Goal: Task Accomplishment & Management: Complete application form

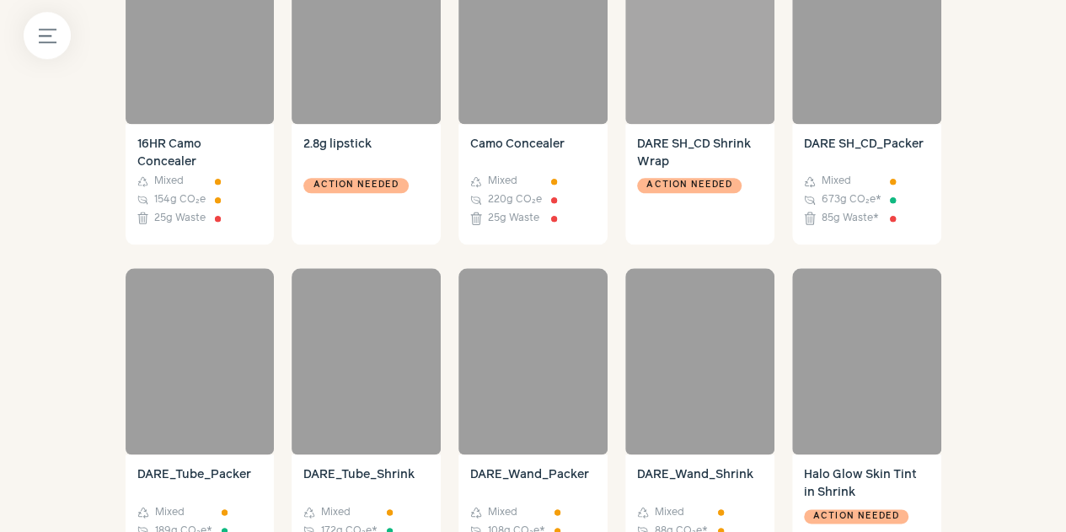
scroll to position [646, 0]
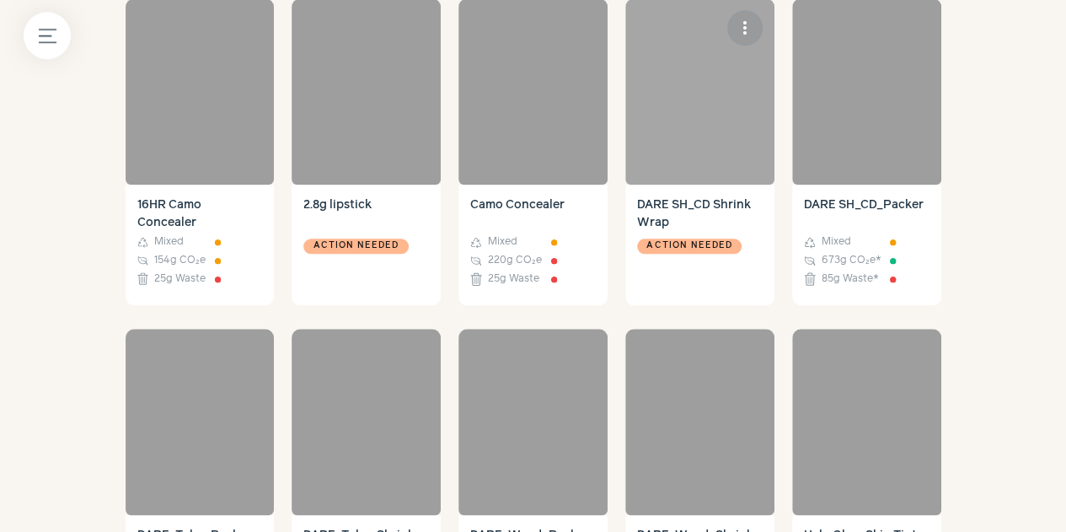
click at [725, 108] on div at bounding box center [699, 91] width 149 height 186
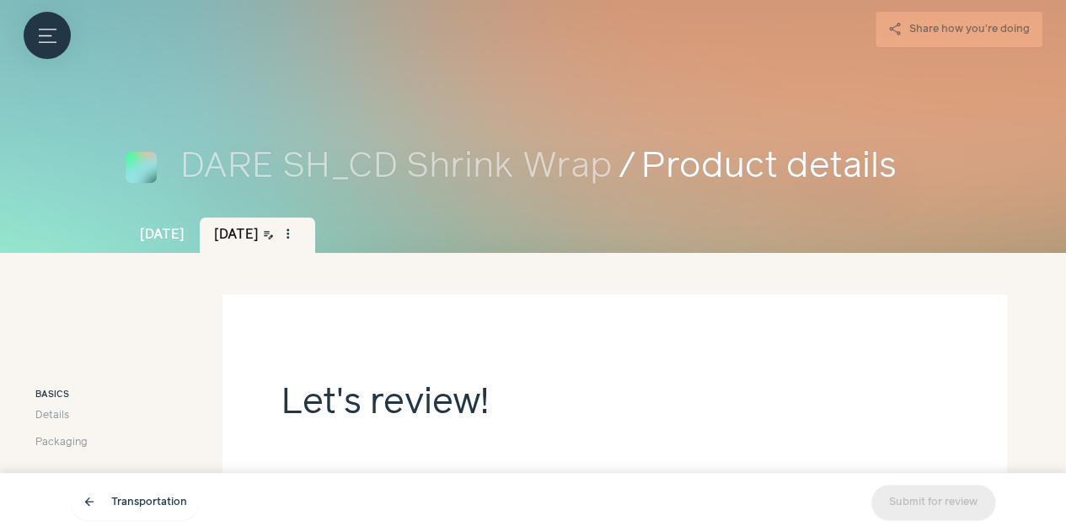
scroll to position [219, 0]
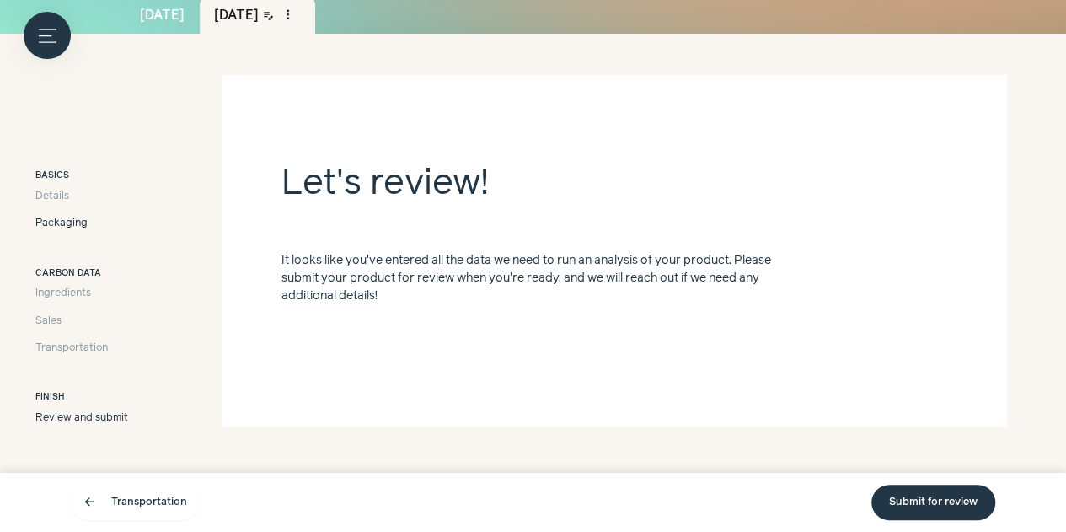
click at [46, 218] on span "Packaging" at bounding box center [61, 223] width 52 height 15
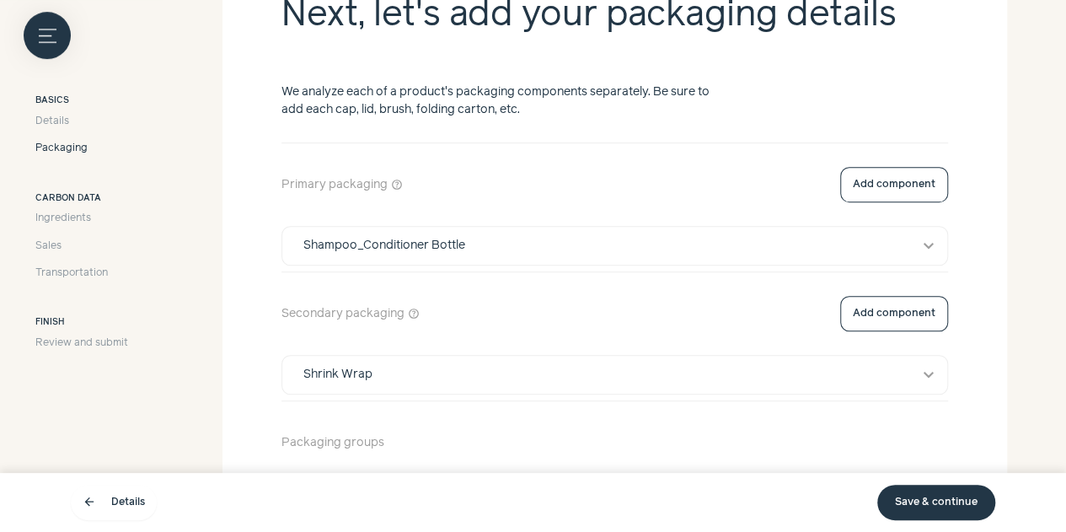
scroll to position [544, 0]
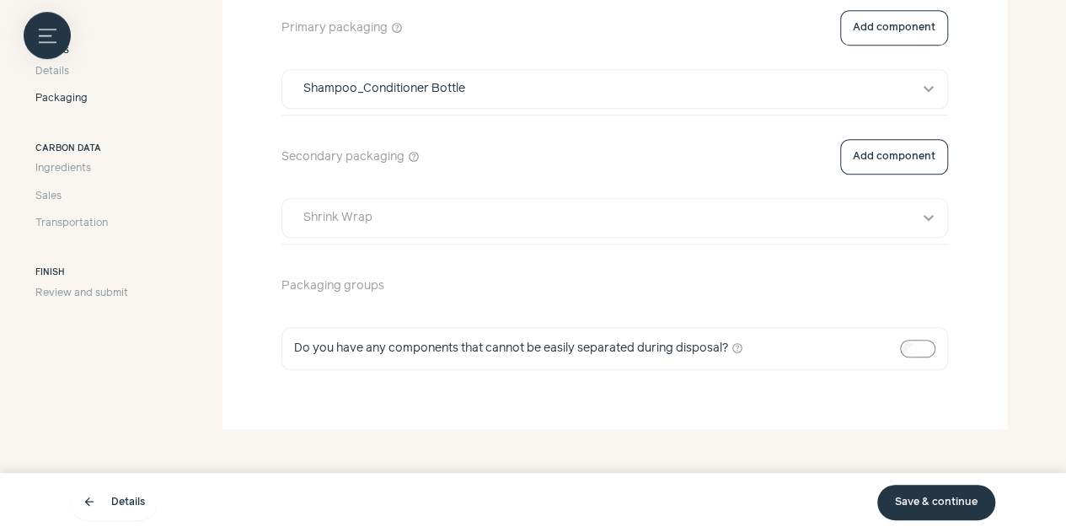
click at [555, 199] on button "Shrink Wrap expand_more" at bounding box center [614, 218] width 665 height 38
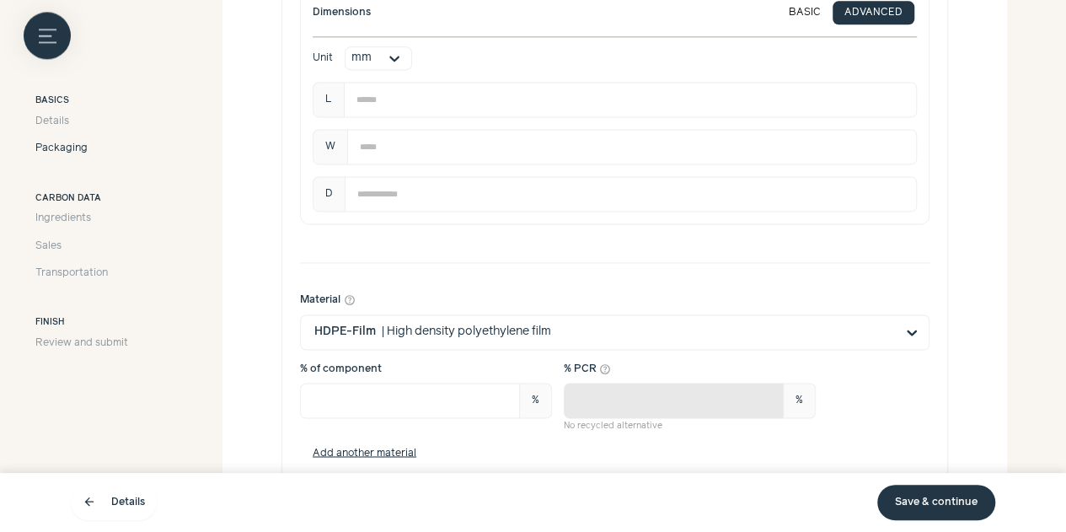
scroll to position [1146, 0]
click at [545, 315] on input "Material help_outline HDPE-Film | High density polyethylene film" at bounding box center [604, 332] width 581 height 34
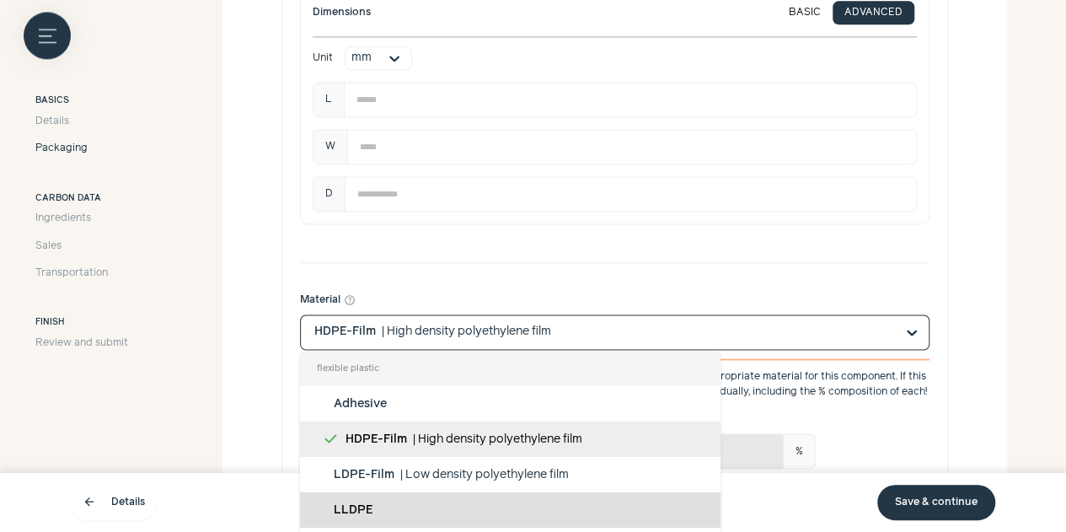
scroll to position [106, 0]
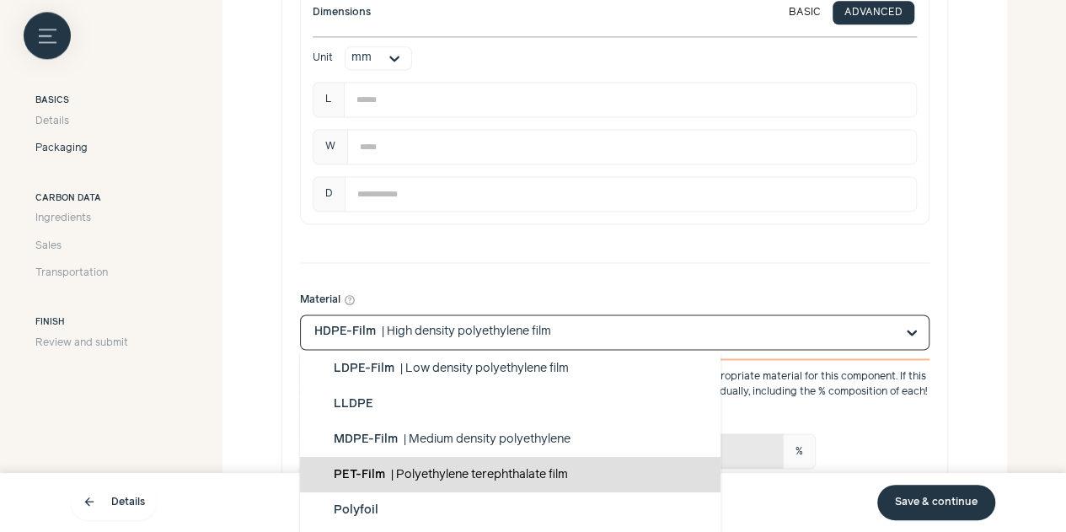
drag, startPoint x: 532, startPoint y: 394, endPoint x: 529, endPoint y: 374, distance: 19.5
click at [529, 374] on div "flexible plastic Adhesive HDPE-Film | High density polyethylene film LDPE-Film …" at bounding box center [510, 457] width 421 height 212
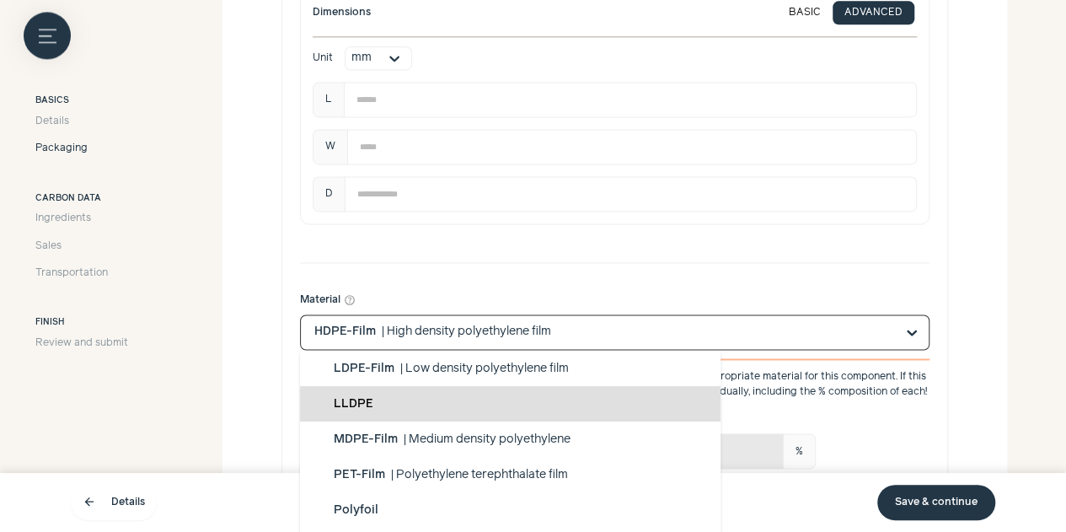
scroll to position [0, 0]
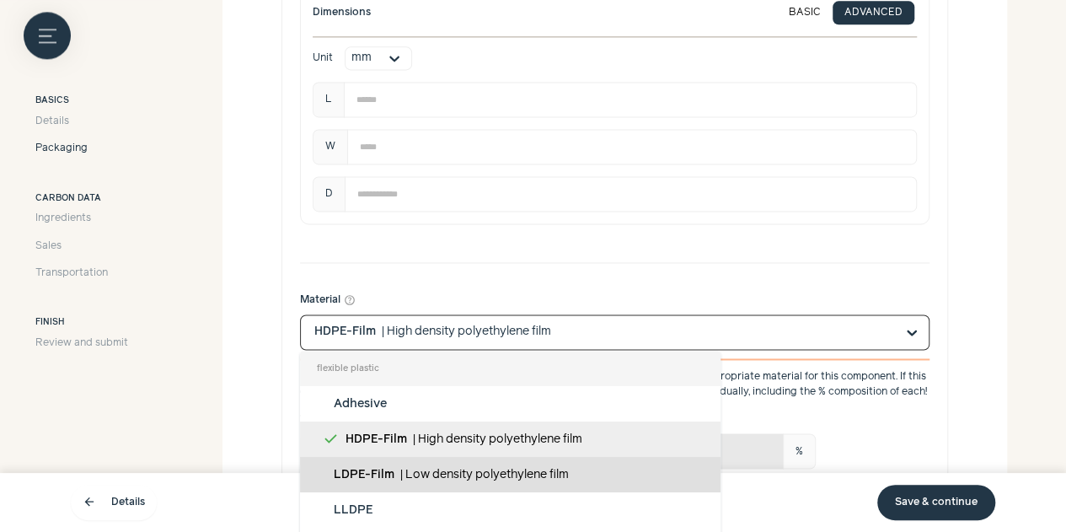
click at [501, 469] on span "Low density polyethylene film" at bounding box center [487, 475] width 164 height 12
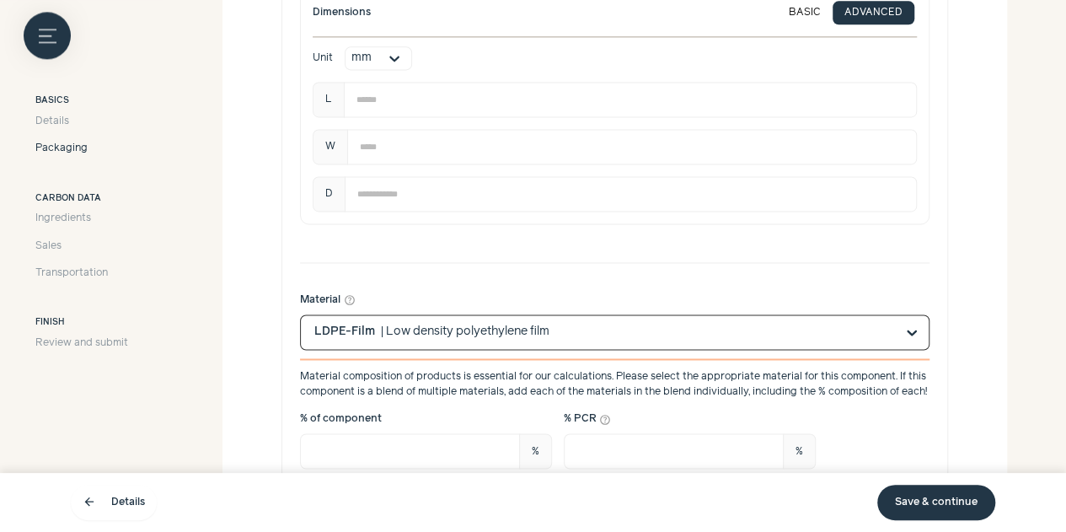
click at [934, 508] on link "Save & continue" at bounding box center [936, 502] width 118 height 35
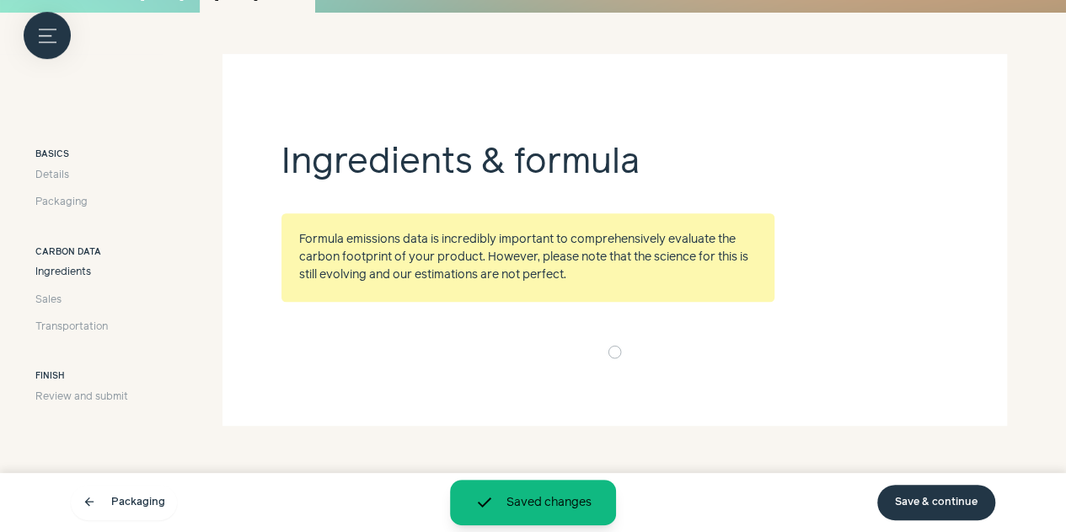
scroll to position [239, 0]
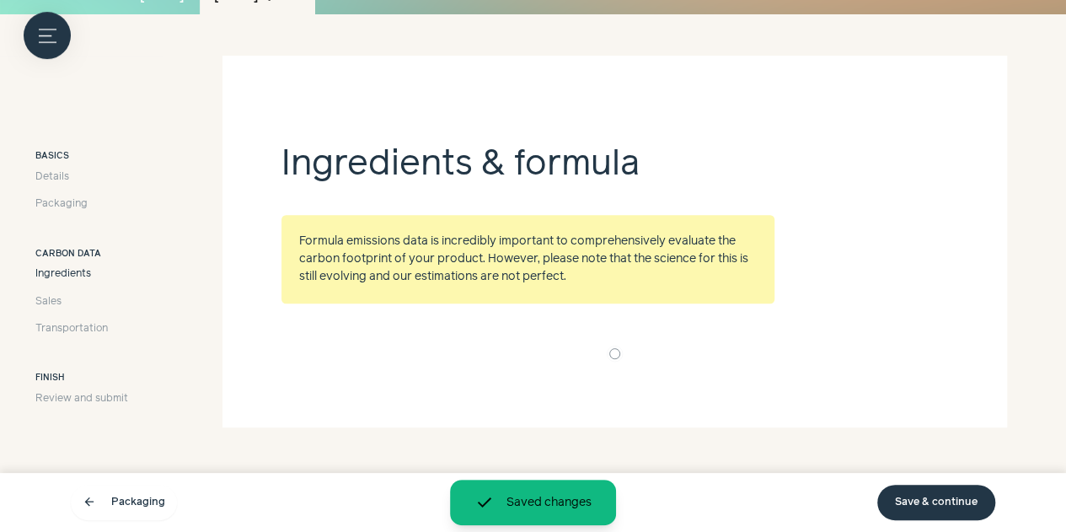
click at [934, 508] on link "Save & continue" at bounding box center [936, 502] width 118 height 35
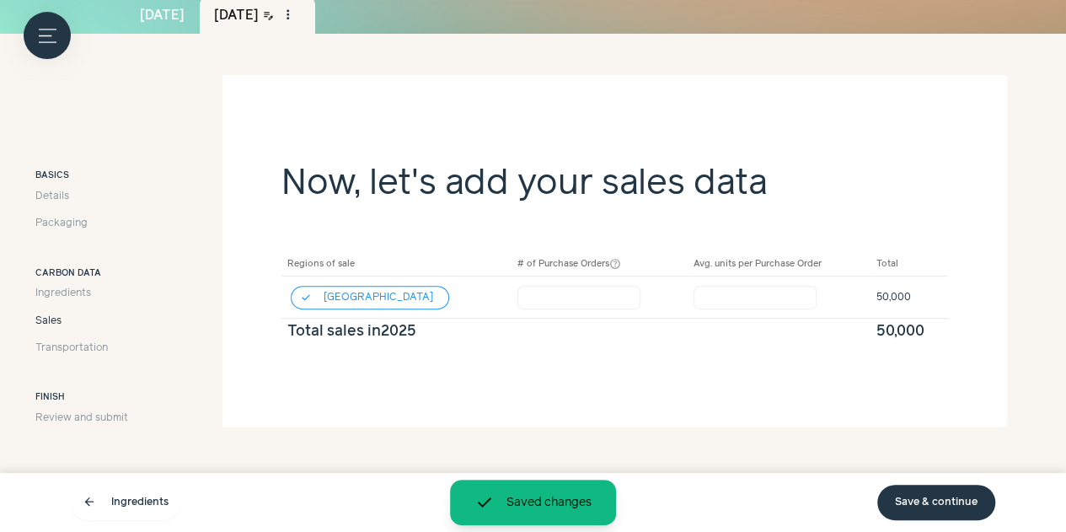
click at [934, 508] on link "Save & continue" at bounding box center [936, 502] width 118 height 35
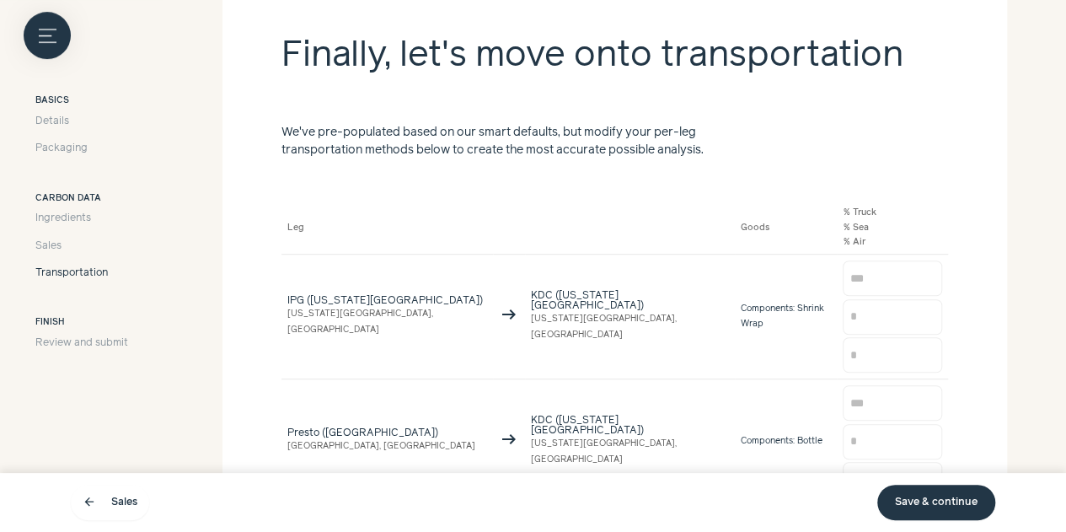
click at [934, 508] on link "Save & continue" at bounding box center [936, 502] width 118 height 35
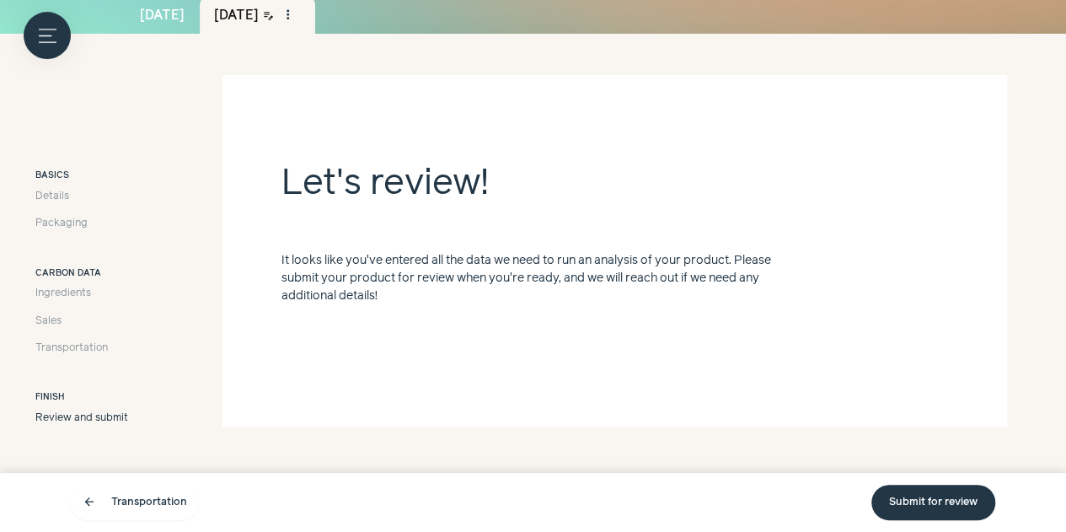
click at [907, 516] on link "Submit for review" at bounding box center [933, 502] width 124 height 35
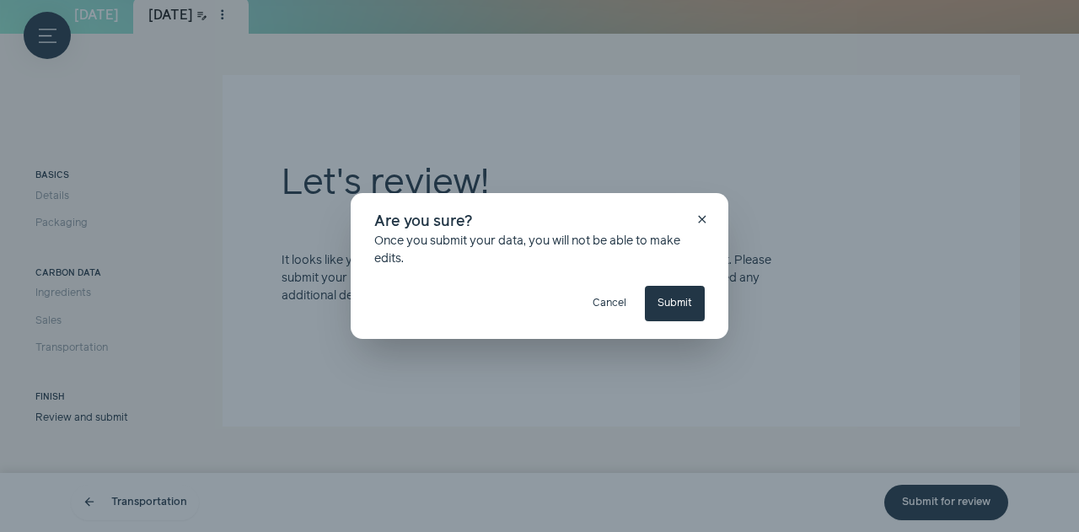
click at [674, 303] on button "Submit" at bounding box center [675, 303] width 60 height 35
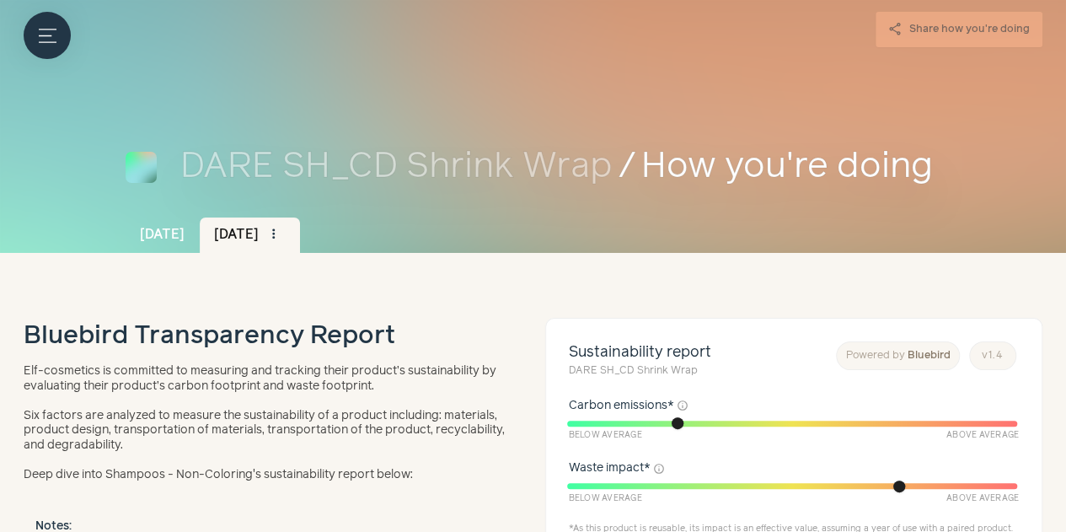
click at [126, 233] on link "[DATE]" at bounding box center [163, 234] width 74 height 35
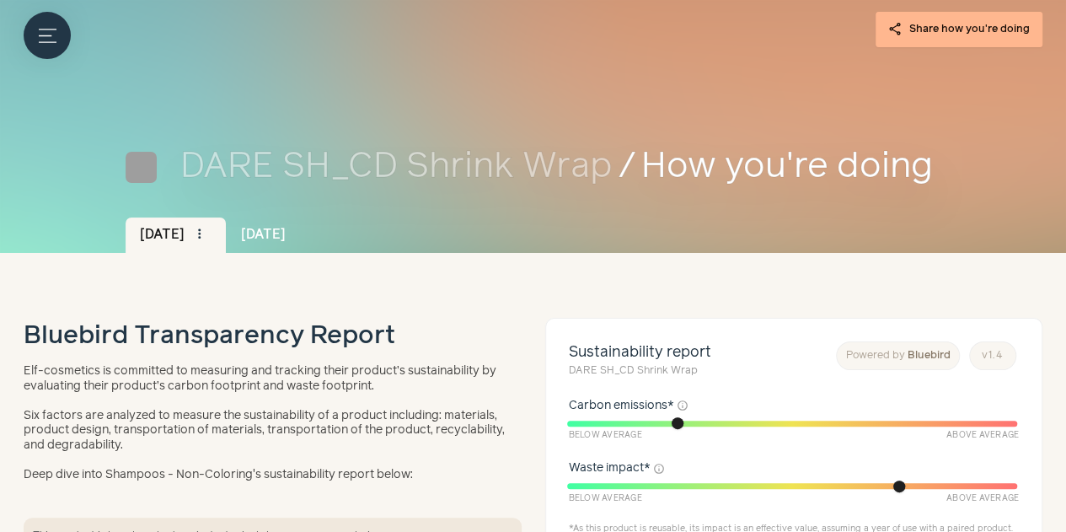
click at [226, 239] on link "[DATE]" at bounding box center [263, 234] width 74 height 35
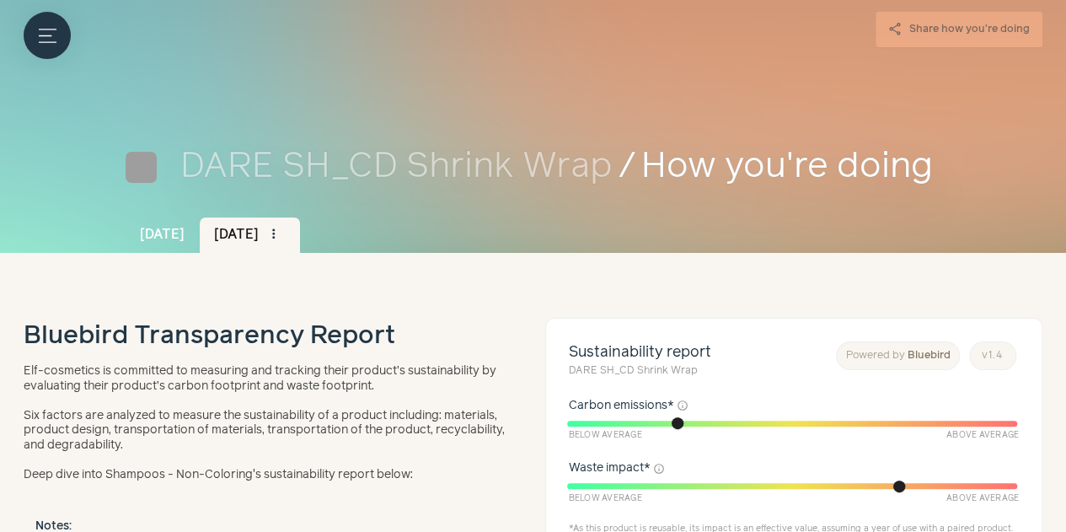
click at [126, 249] on link "[DATE]" at bounding box center [163, 234] width 74 height 35
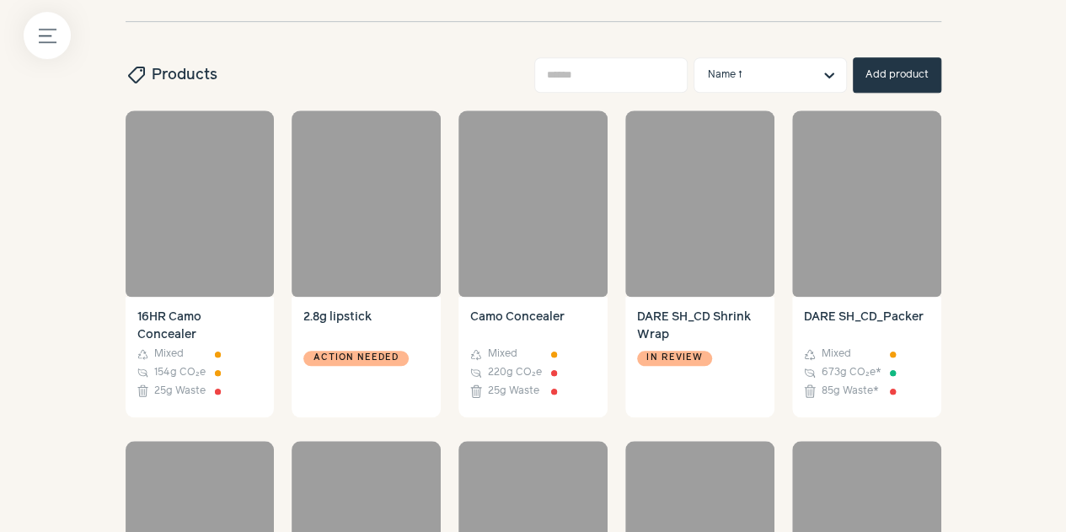
scroll to position [537, 0]
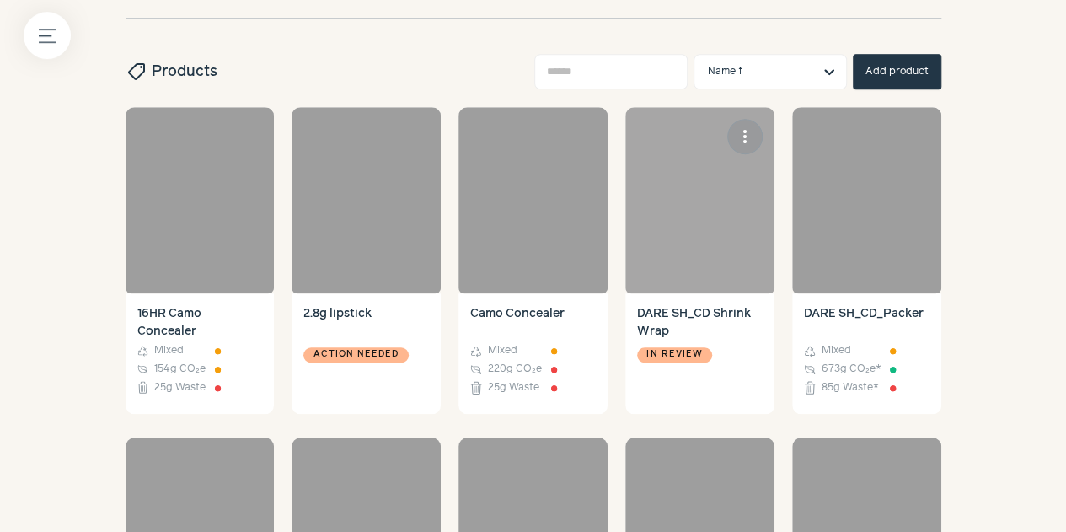
click at [678, 402] on div "In review" at bounding box center [700, 372] width 126 height 59
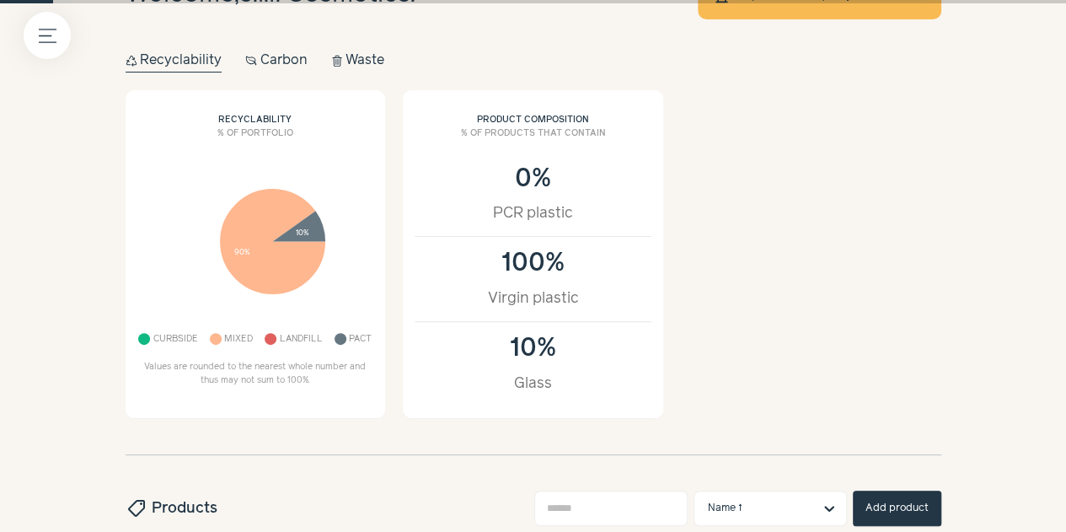
scroll to position [0, 0]
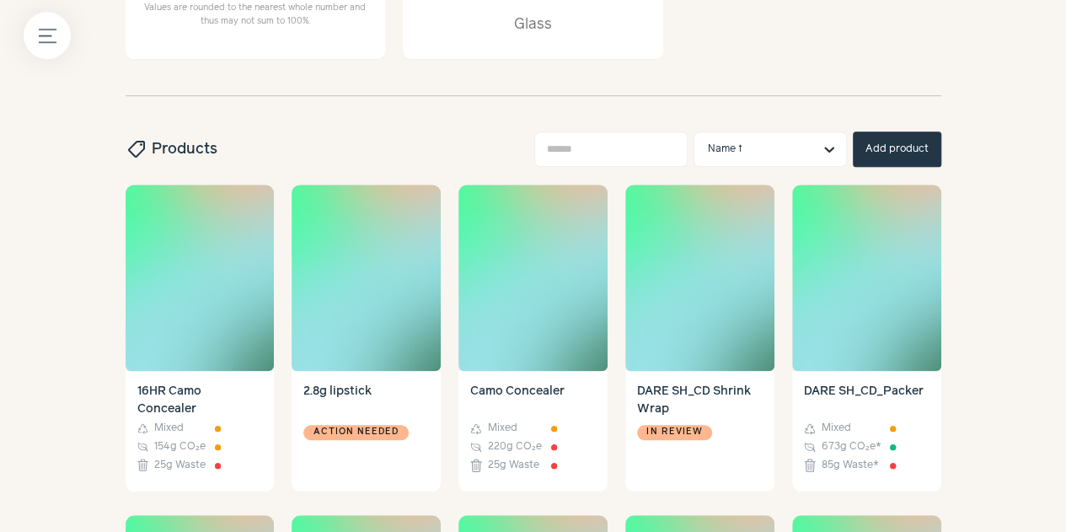
scroll to position [460, 0]
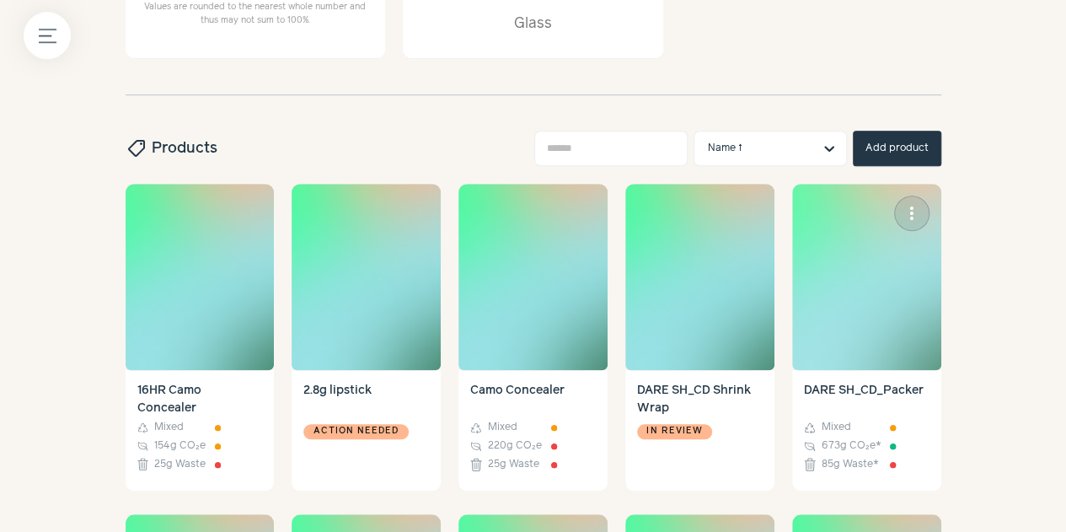
click at [807, 340] on img at bounding box center [866, 277] width 149 height 186
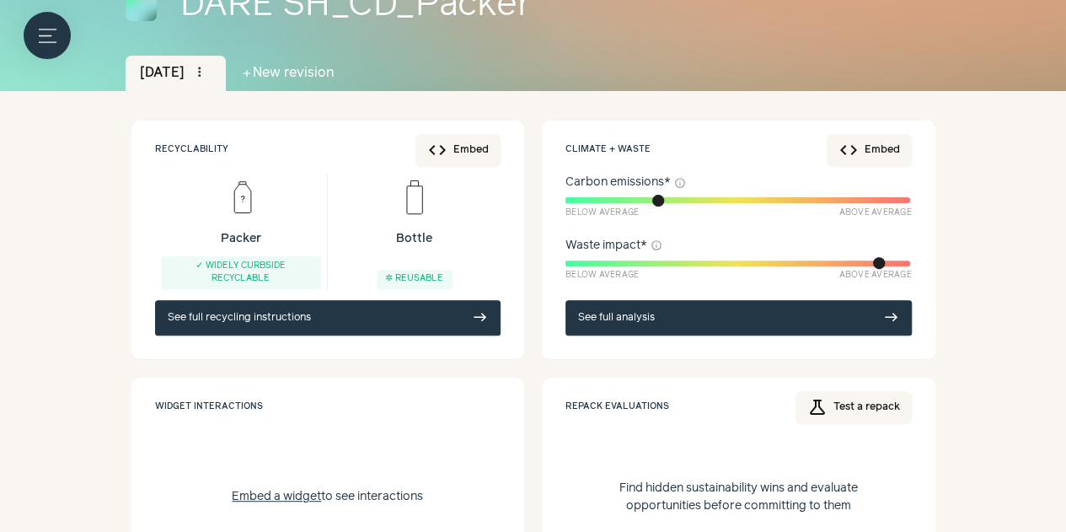
scroll to position [160, 0]
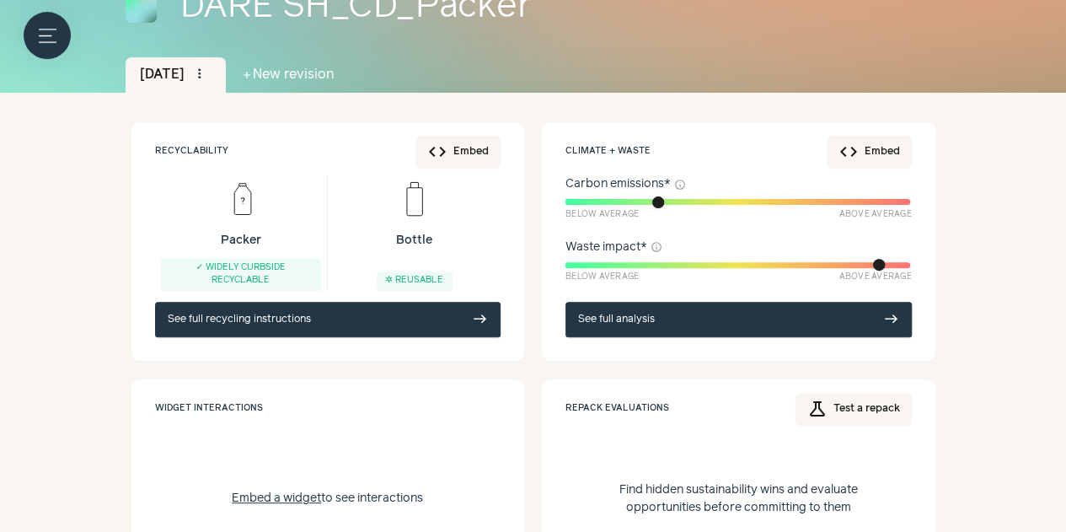
click at [759, 338] on div "Climate + waste code Embed Carbon emissions * info Below Average Above Average …" at bounding box center [739, 241] width 394 height 239
click at [750, 321] on link "See full analysis east" at bounding box center [739, 319] width 346 height 35
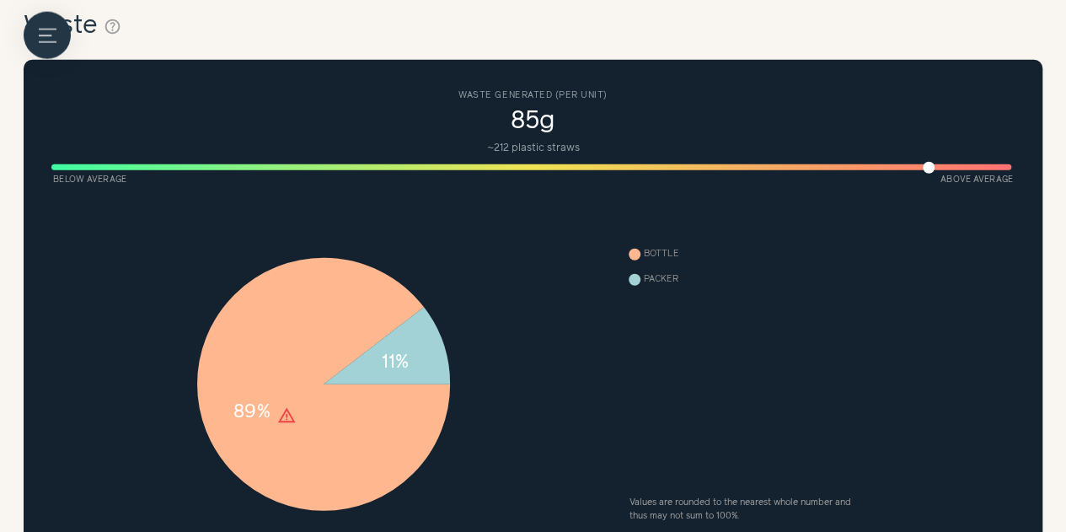
scroll to position [2077, 0]
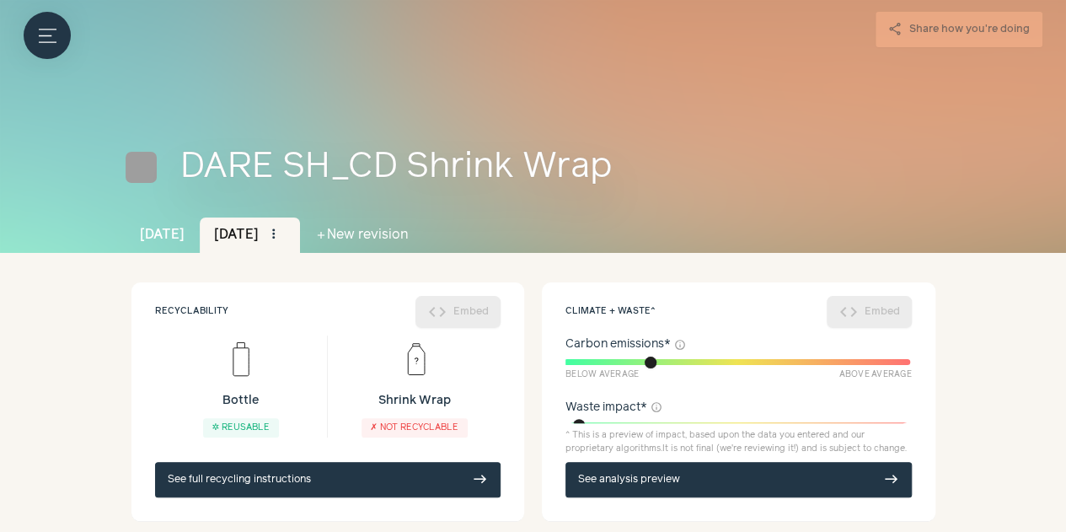
scroll to position [89, 0]
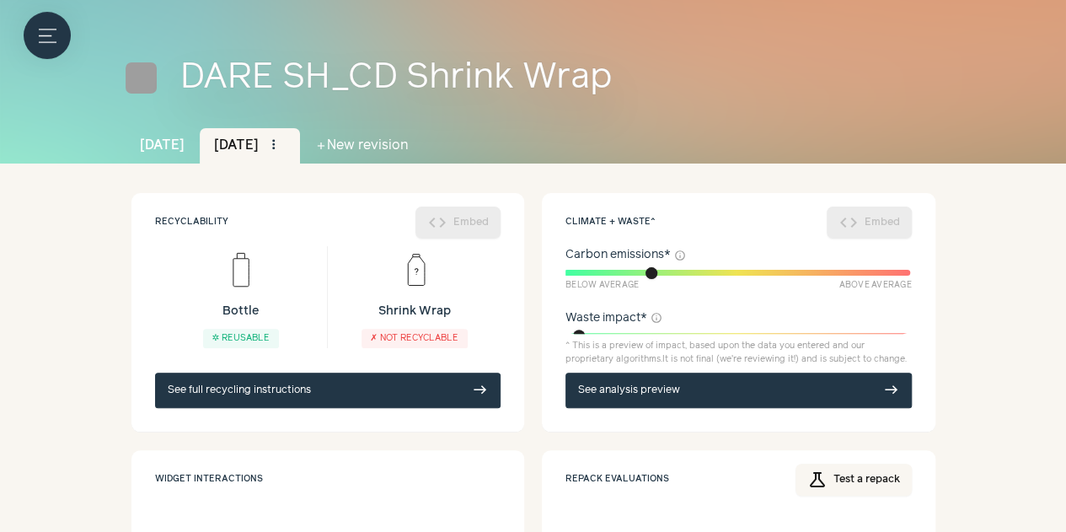
click at [651, 399] on link "See analysis preview east" at bounding box center [739, 390] width 346 height 35
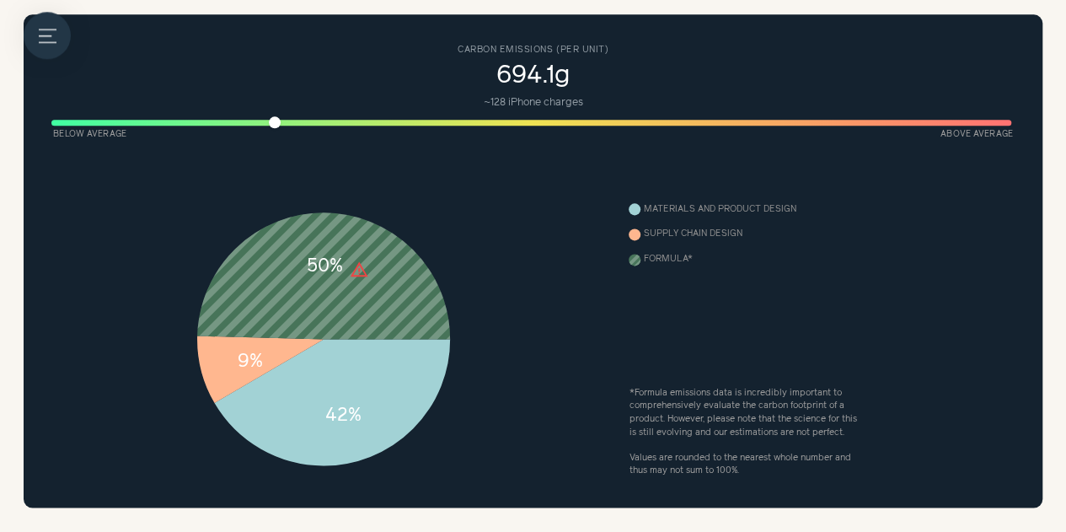
scroll to position [936, 0]
